Goal: Task Accomplishment & Management: Manage account settings

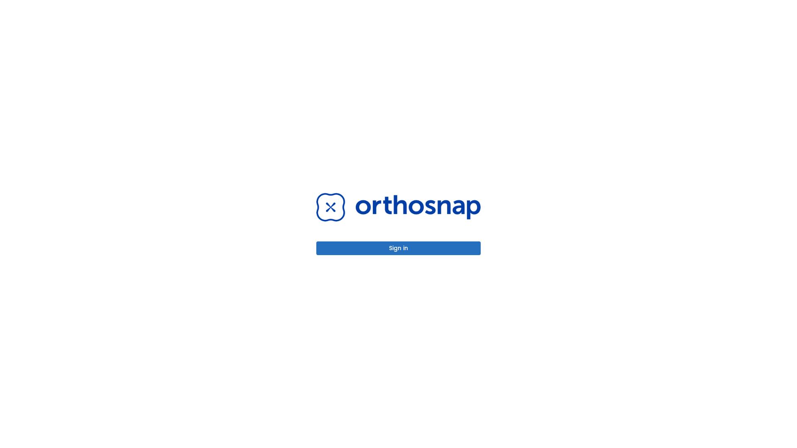
click at [398, 248] on button "Sign in" at bounding box center [398, 249] width 164 height 14
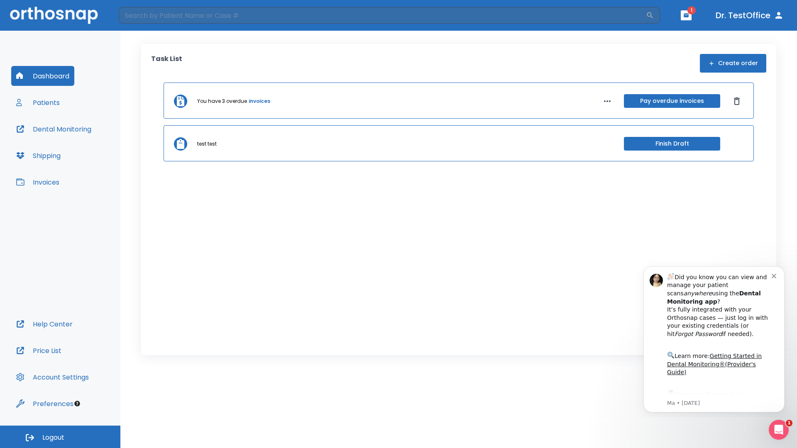
click at [60, 437] on span "Logout" at bounding box center [53, 437] width 22 height 9
